Goal: Communication & Community: Answer question/provide support

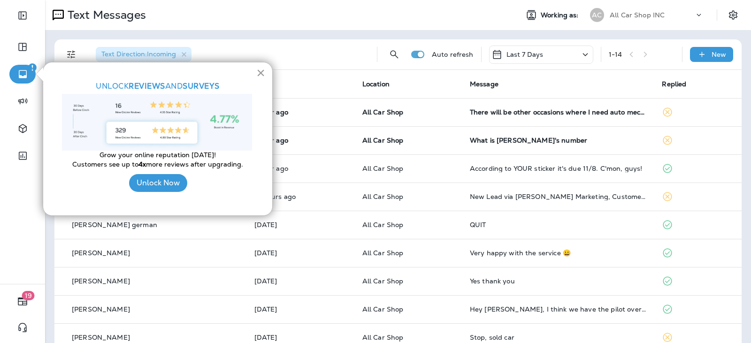
click at [261, 72] on button "×" at bounding box center [260, 72] width 9 height 15
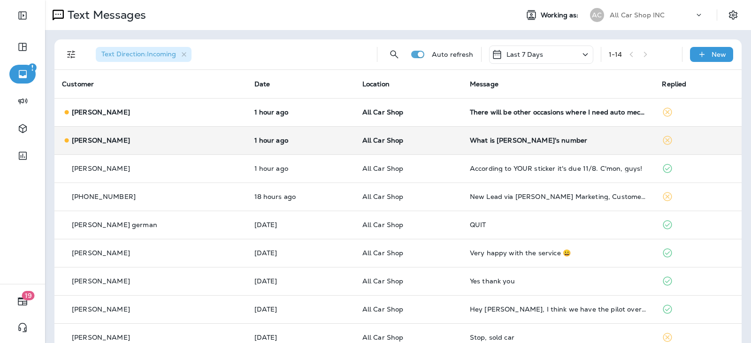
click at [523, 130] on td "What is [PERSON_NAME]'s number" at bounding box center [558, 140] width 192 height 28
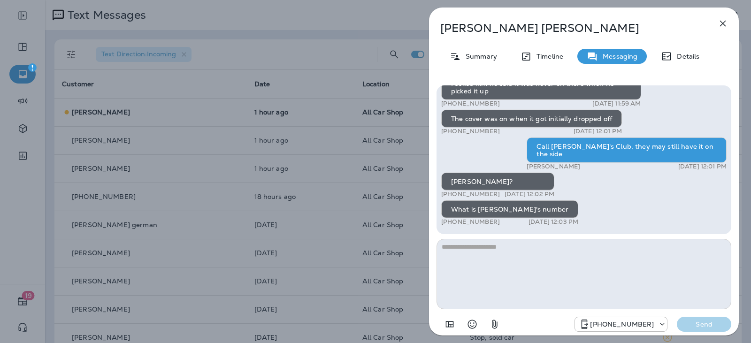
click at [487, 257] on textarea at bounding box center [584, 274] width 295 height 70
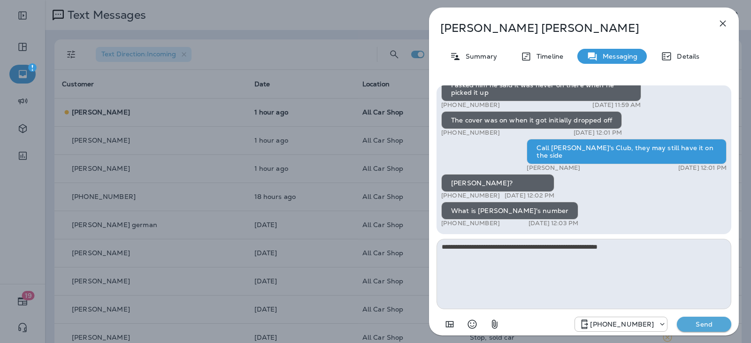
type textarea "**********"
click at [721, 324] on p "Send" at bounding box center [703, 324] width 39 height 8
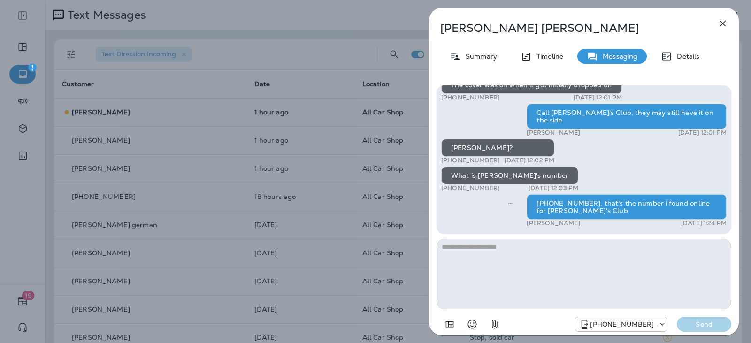
click at [718, 26] on icon "button" at bounding box center [722, 23] width 11 height 11
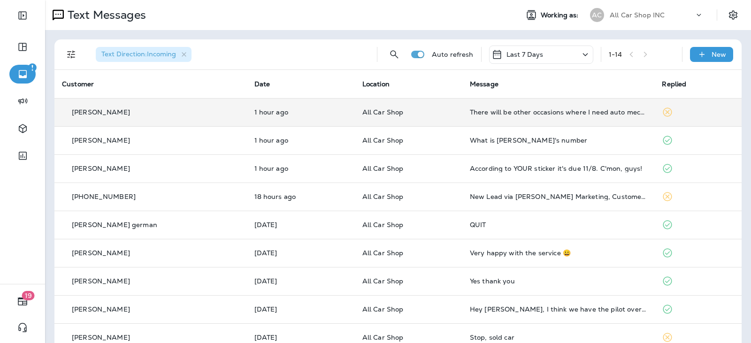
click at [418, 105] on td "All Car Shop" at bounding box center [408, 112] width 107 height 28
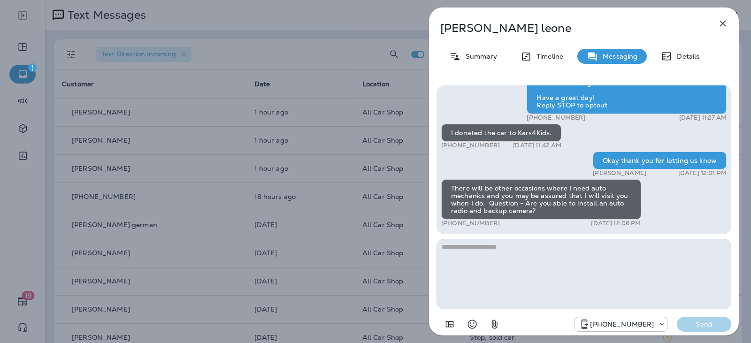
click at [470, 248] on textarea at bounding box center [584, 274] width 295 height 70
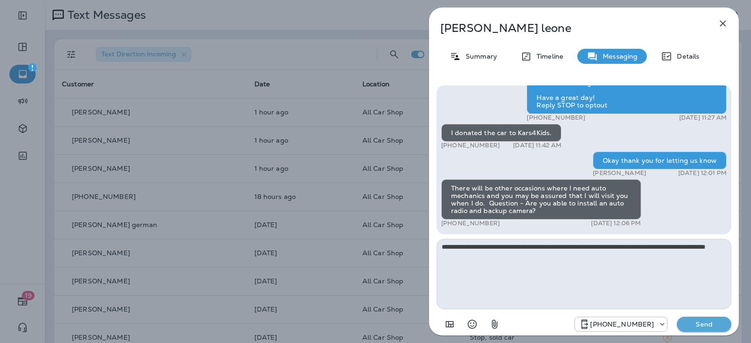
type textarea "**********"
click at [724, 323] on button "Send" at bounding box center [704, 324] width 54 height 15
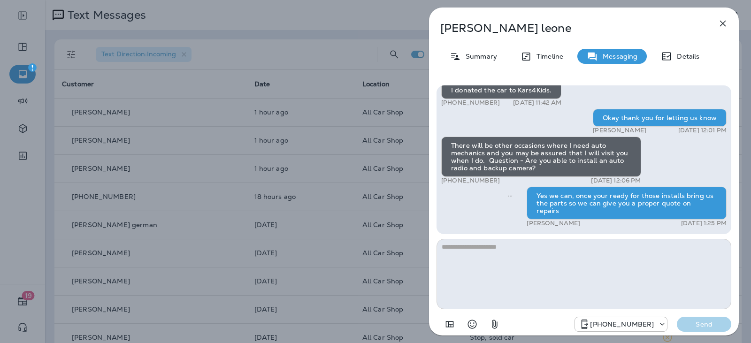
click at [718, 21] on icon "button" at bounding box center [722, 23] width 11 height 11
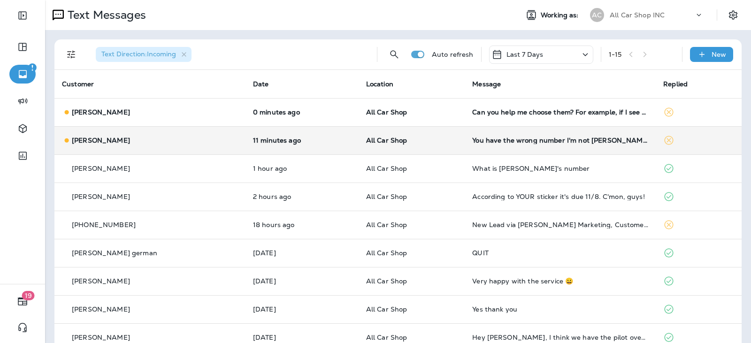
click at [398, 135] on td "All Car Shop" at bounding box center [412, 140] width 107 height 28
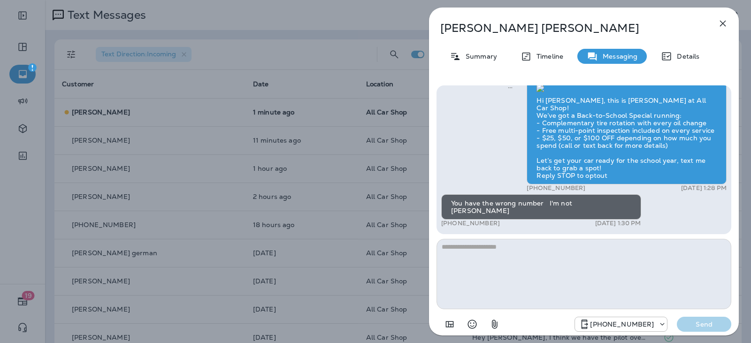
click at [483, 248] on textarea at bounding box center [584, 274] width 295 height 70
type textarea "**********"
click at [693, 327] on p "Send" at bounding box center [703, 324] width 39 height 8
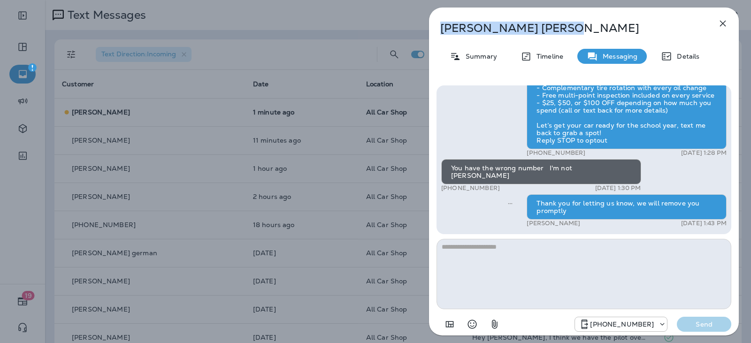
drag, startPoint x: 514, startPoint y: 30, endPoint x: 440, endPoint y: 31, distance: 73.7
click at [440, 31] on div "Paul Proulx" at bounding box center [568, 28] width 279 height 13
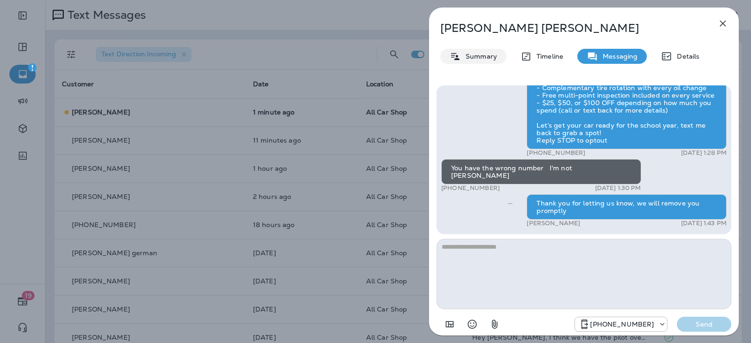
click at [467, 55] on p "Summary" at bounding box center [479, 57] width 36 height 8
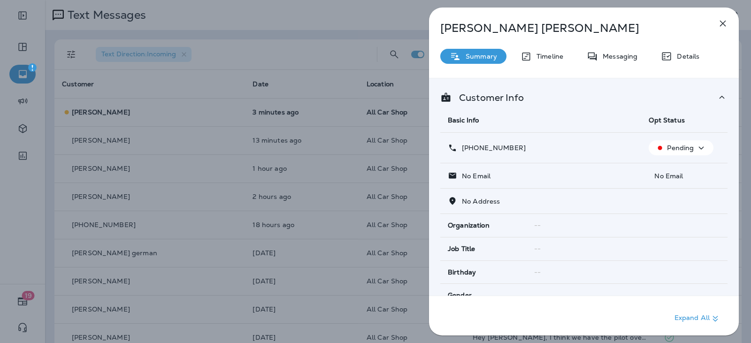
click at [699, 147] on icon "button" at bounding box center [701, 147] width 5 height 3
click at [675, 173] on p "Opt out" at bounding box center [675, 171] width 25 height 8
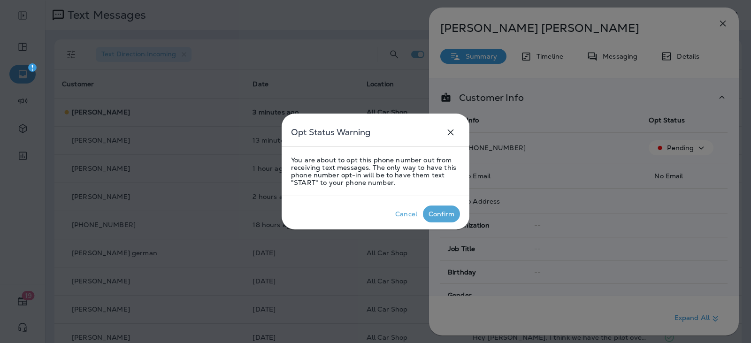
click at [445, 215] on div "Confirm" at bounding box center [442, 214] width 26 height 8
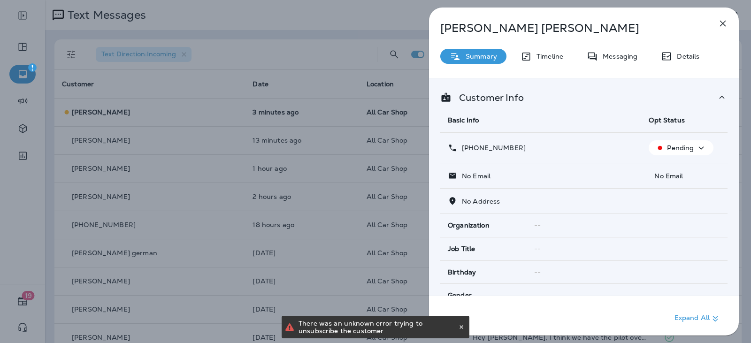
click at [721, 23] on icon "button" at bounding box center [722, 23] width 11 height 11
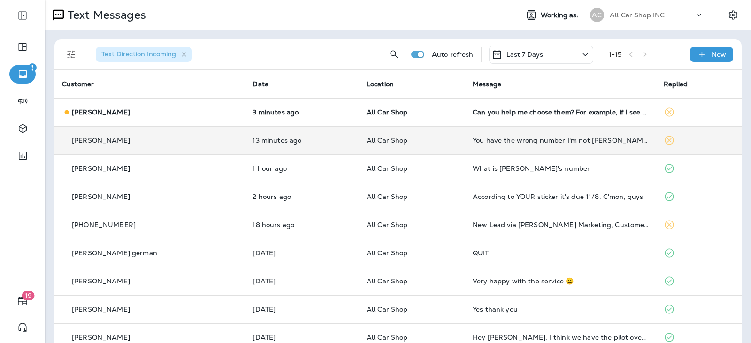
click at [422, 142] on p "All Car Shop" at bounding box center [412, 141] width 91 height 8
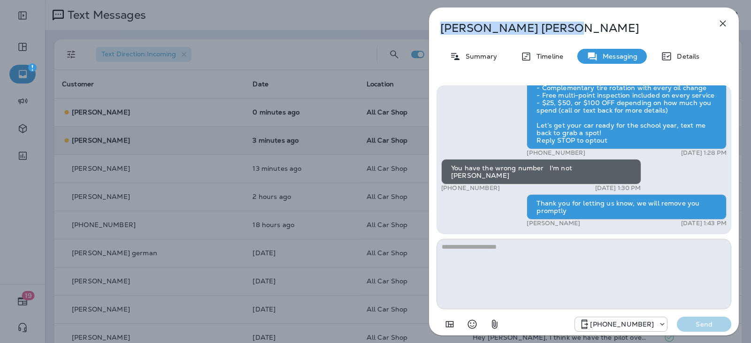
drag, startPoint x: 516, startPoint y: 33, endPoint x: 431, endPoint y: 34, distance: 85.0
click at [431, 34] on div "Paul Proulx" at bounding box center [568, 28] width 279 height 13
copy p "Paul Proulx"
click at [724, 19] on icon "button" at bounding box center [722, 23] width 11 height 11
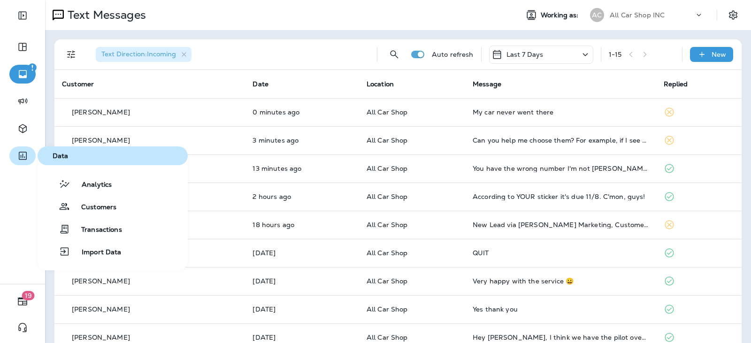
click at [27, 156] on icon "button" at bounding box center [23, 155] width 12 height 11
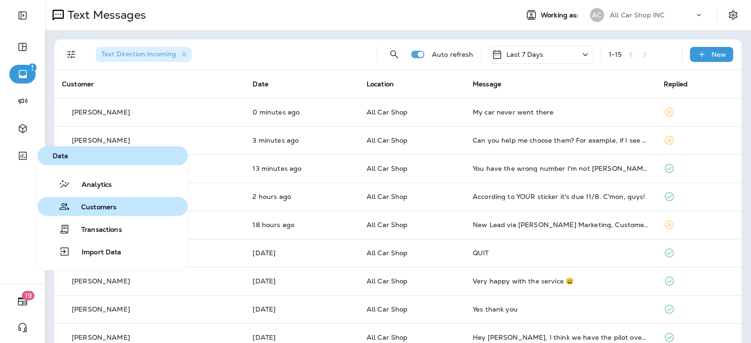
click at [96, 214] on button "Customers" at bounding box center [113, 206] width 150 height 19
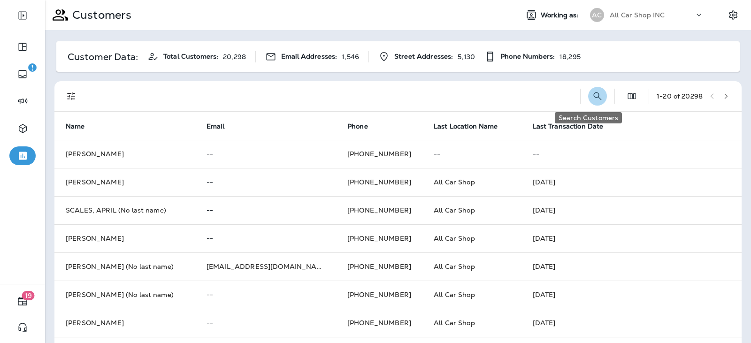
click at [592, 96] on icon "Search Customers" at bounding box center [597, 96] width 11 height 11
click at [500, 99] on input "text" at bounding box center [549, 95] width 98 height 25
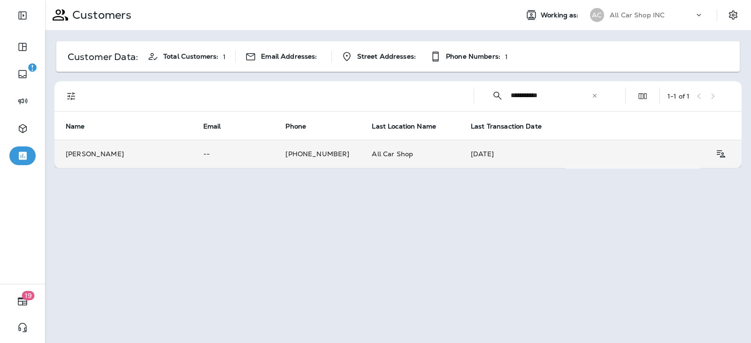
type input "**********"
click at [413, 158] on td "All Car Shop" at bounding box center [410, 154] width 99 height 28
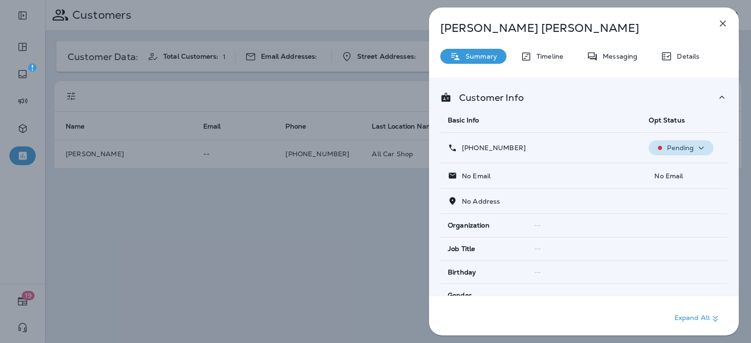
click at [680, 146] on p "Pending" at bounding box center [680, 148] width 27 height 8
click at [680, 170] on p "Opt out" at bounding box center [675, 171] width 25 height 8
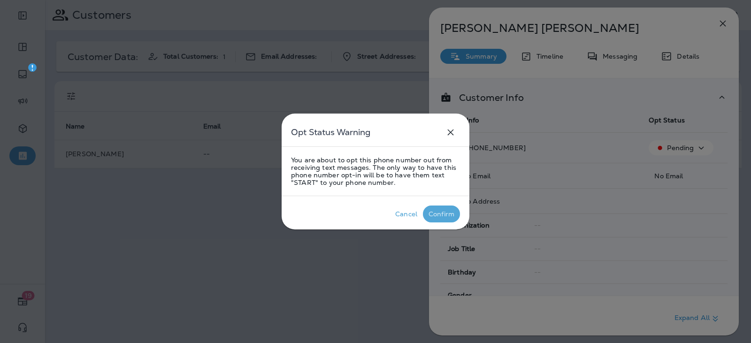
click at [439, 215] on div "Confirm" at bounding box center [442, 214] width 26 height 8
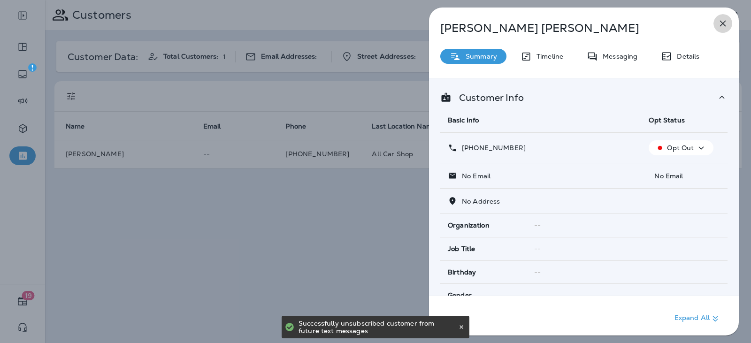
click at [729, 21] on button "button" at bounding box center [723, 23] width 19 height 19
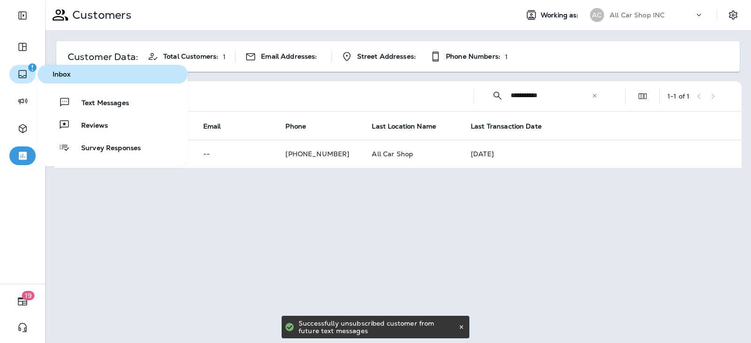
click at [24, 77] on icon "button" at bounding box center [22, 74] width 11 height 11
click at [80, 79] on div "Inbox" at bounding box center [112, 74] width 143 height 10
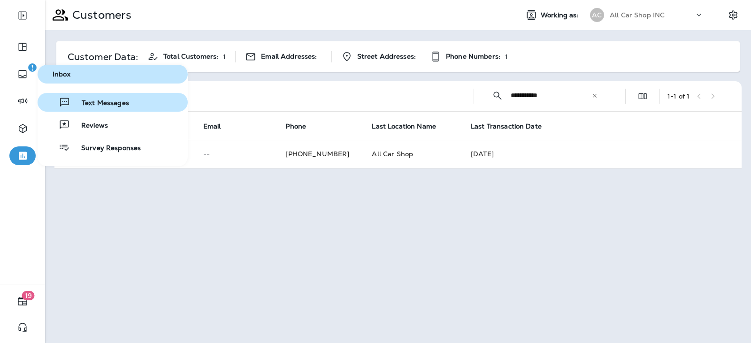
click at [100, 107] on span "Text Messages" at bounding box center [99, 103] width 59 height 9
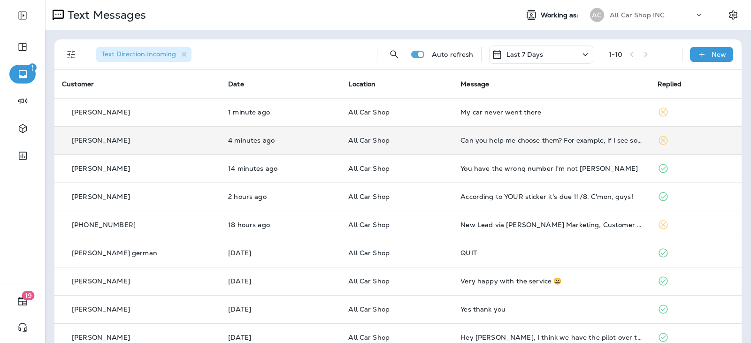
click at [408, 140] on p "All Car Shop" at bounding box center [396, 141] width 97 height 8
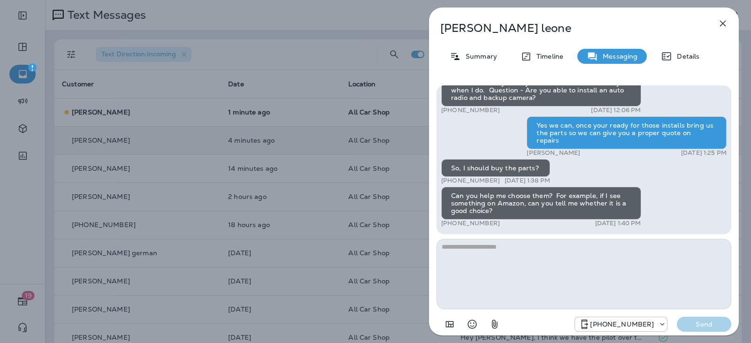
click at [473, 241] on textarea at bounding box center [584, 274] width 295 height 70
click at [475, 245] on textarea at bounding box center [584, 274] width 295 height 70
type textarea "*"
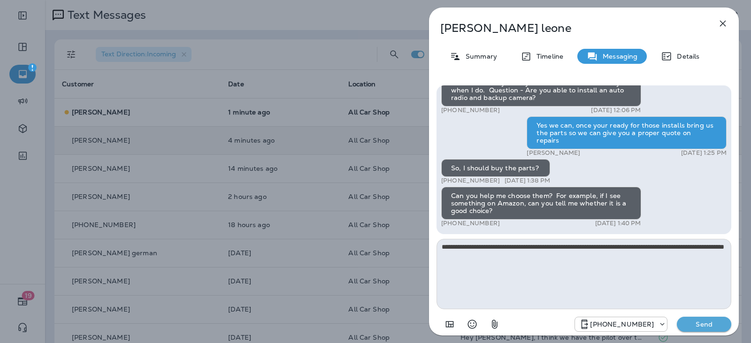
drag, startPoint x: 532, startPoint y: 246, endPoint x: 540, endPoint y: 261, distance: 17.0
click at [538, 271] on textarea "**********" at bounding box center [584, 274] width 295 height 70
click at [547, 246] on textarea "**********" at bounding box center [584, 274] width 295 height 70
click at [519, 246] on textarea "**********" at bounding box center [584, 274] width 295 height 70
click at [521, 253] on textarea "**********" at bounding box center [584, 274] width 295 height 70
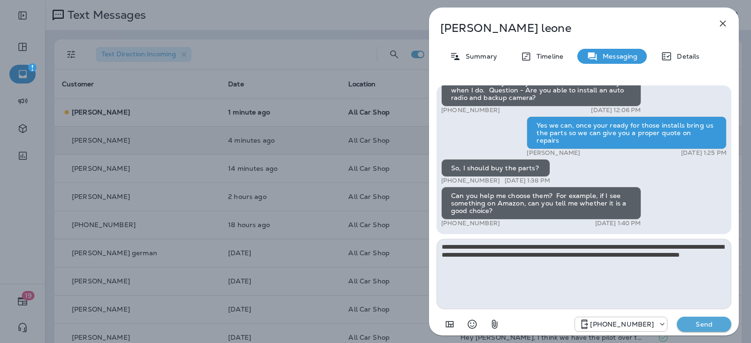
type textarea "**********"
click at [715, 320] on button "Send" at bounding box center [704, 324] width 54 height 15
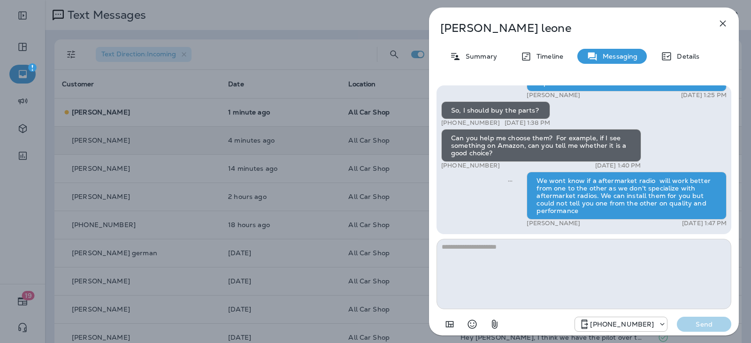
click at [727, 19] on icon "button" at bounding box center [722, 23] width 11 height 11
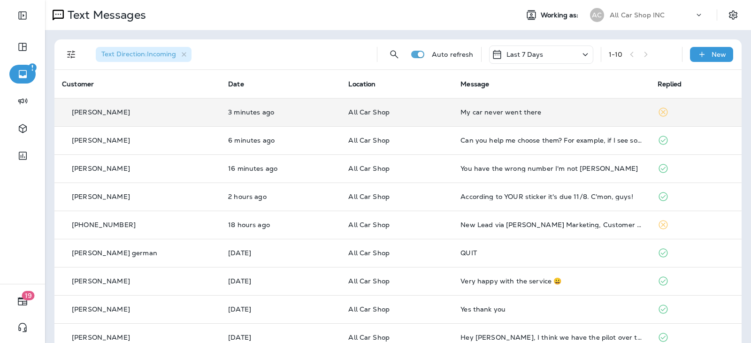
click at [460, 113] on div "My car never went there" at bounding box center [551, 112] width 182 height 8
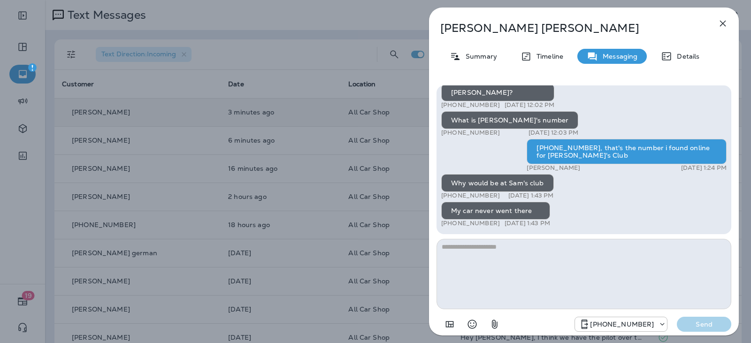
click at [496, 248] on textarea at bounding box center [584, 274] width 295 height 70
click at [496, 253] on textarea at bounding box center [584, 274] width 295 height 70
click at [492, 250] on textarea at bounding box center [584, 274] width 295 height 70
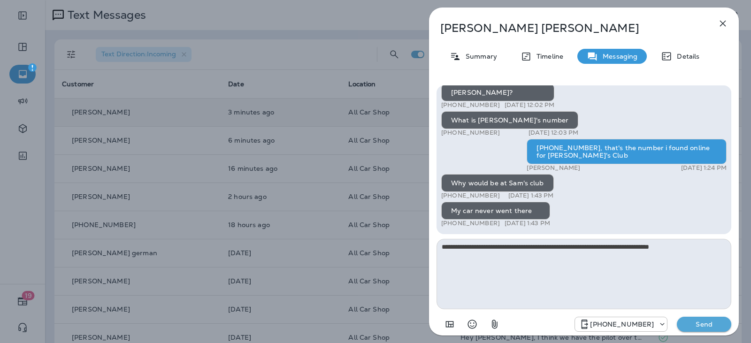
type textarea "**********"
click at [698, 315] on div "+16892654479 Send" at bounding box center [584, 321] width 295 height 24
click at [697, 320] on button "Send" at bounding box center [704, 324] width 54 height 15
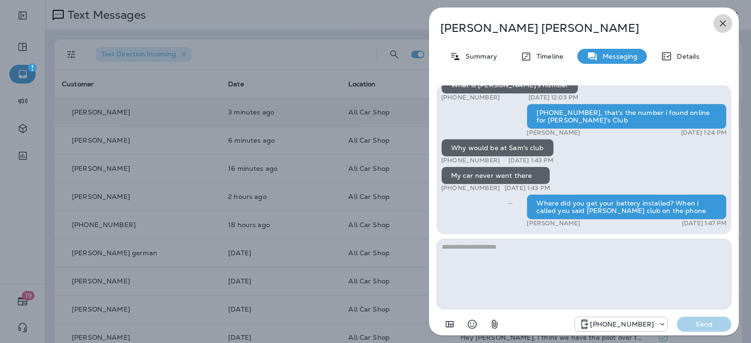
click at [722, 23] on icon "button" at bounding box center [723, 24] width 6 height 6
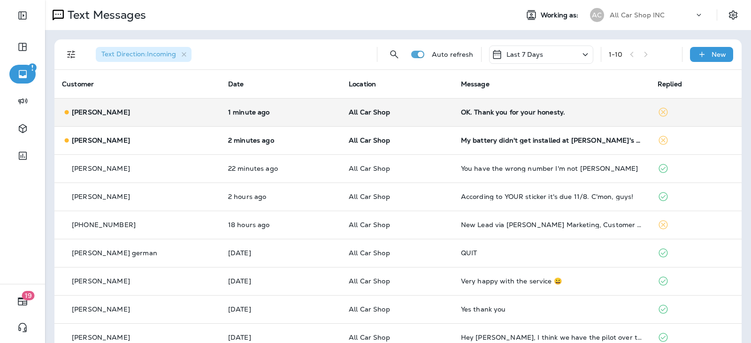
click at [468, 118] on td "OK. Thank you for your honesty." at bounding box center [551, 112] width 197 height 28
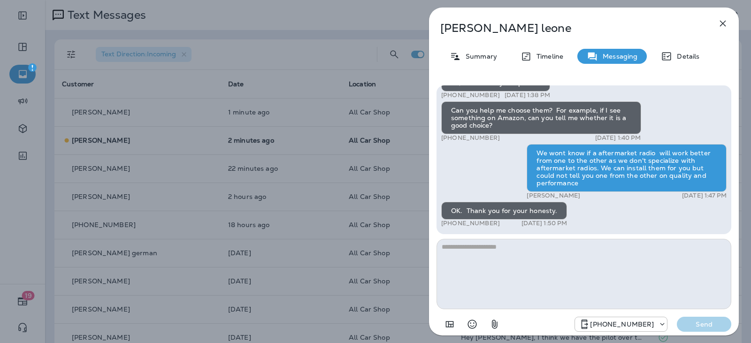
click at [506, 250] on textarea at bounding box center [584, 274] width 295 height 70
type textarea "**********"
drag, startPoint x: 707, startPoint y: 322, endPoint x: 618, endPoint y: 309, distance: 90.1
click at [708, 322] on p "Send" at bounding box center [703, 324] width 39 height 8
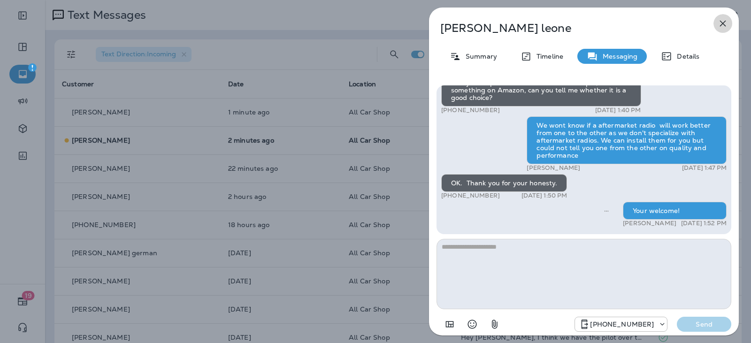
click at [722, 19] on icon "button" at bounding box center [722, 23] width 11 height 11
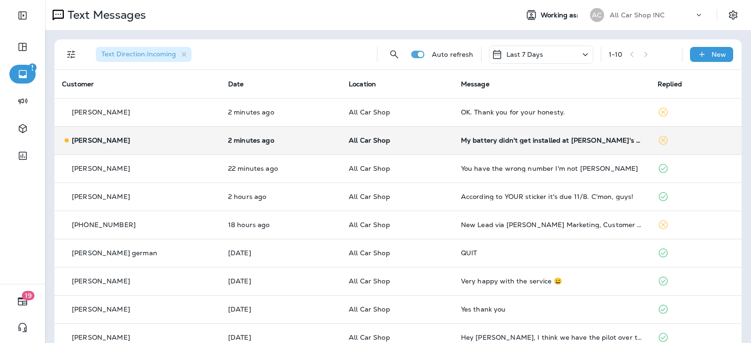
click at [514, 136] on td "My battery didn't get installed at [PERSON_NAME]'s club, my car came in the sho…" at bounding box center [551, 140] width 197 height 28
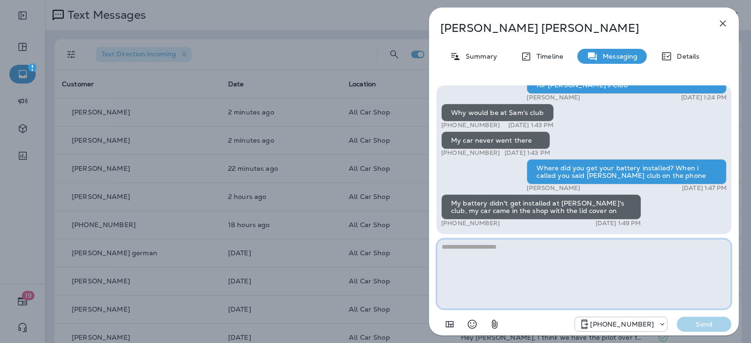
click at [533, 248] on textarea at bounding box center [584, 274] width 295 height 70
click at [507, 251] on textarea at bounding box center [584, 274] width 295 height 70
click at [537, 249] on textarea "**********" at bounding box center [584, 274] width 295 height 70
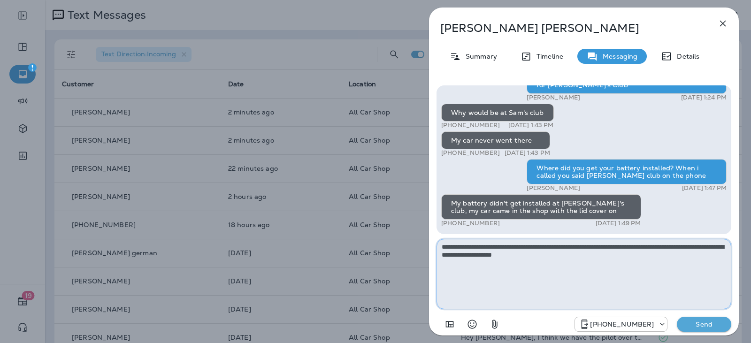
type textarea "**********"
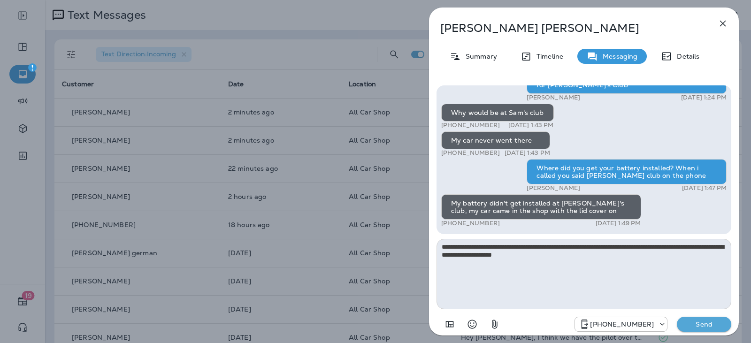
click at [692, 320] on button "Send" at bounding box center [704, 324] width 54 height 15
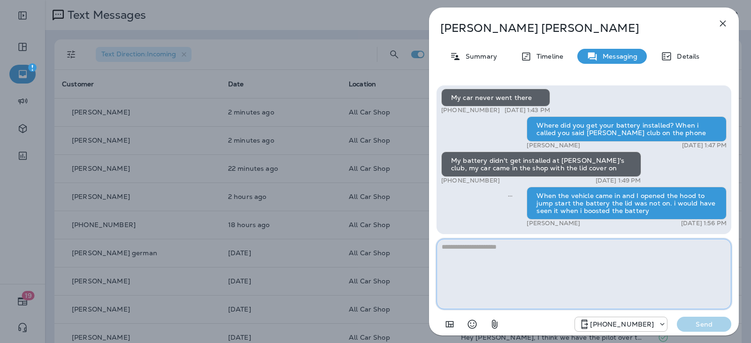
click at [539, 252] on textarea at bounding box center [584, 274] width 295 height 70
type textarea "**********"
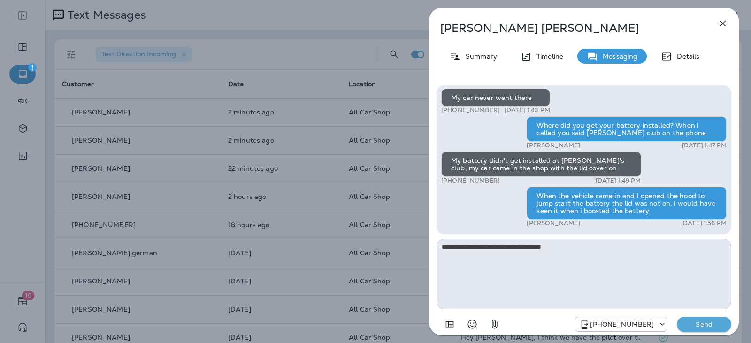
click at [703, 325] on p "Send" at bounding box center [703, 324] width 39 height 8
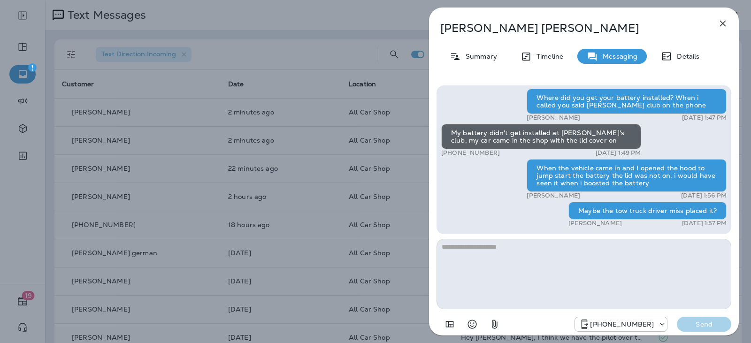
click at [724, 25] on icon "button" at bounding box center [723, 24] width 6 height 6
